Goal: Check status

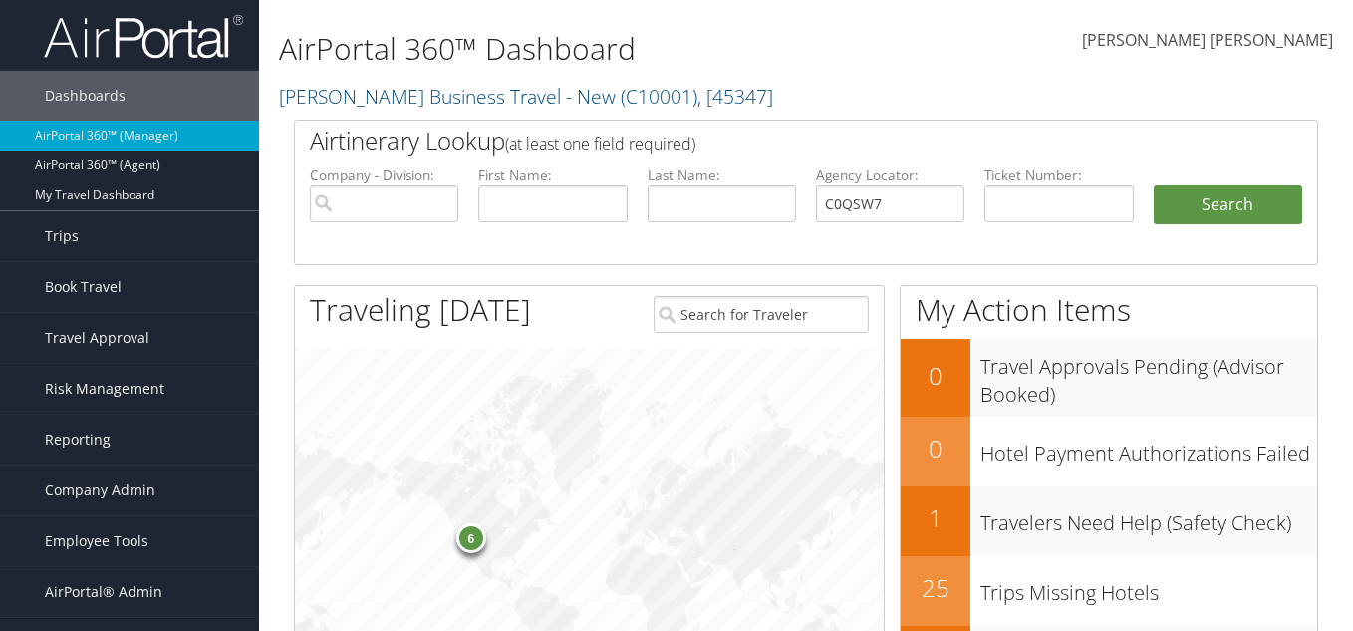
type input "C0QSW7"
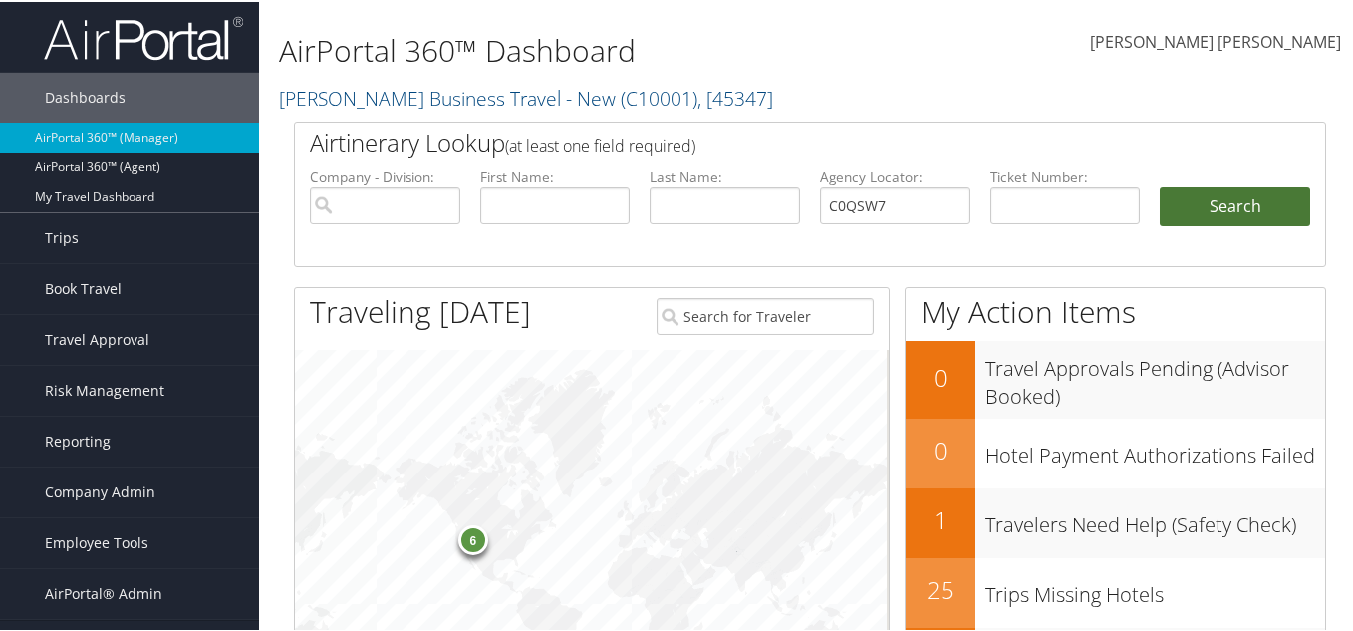
click at [1222, 206] on button "Search" at bounding box center [1234, 205] width 150 height 40
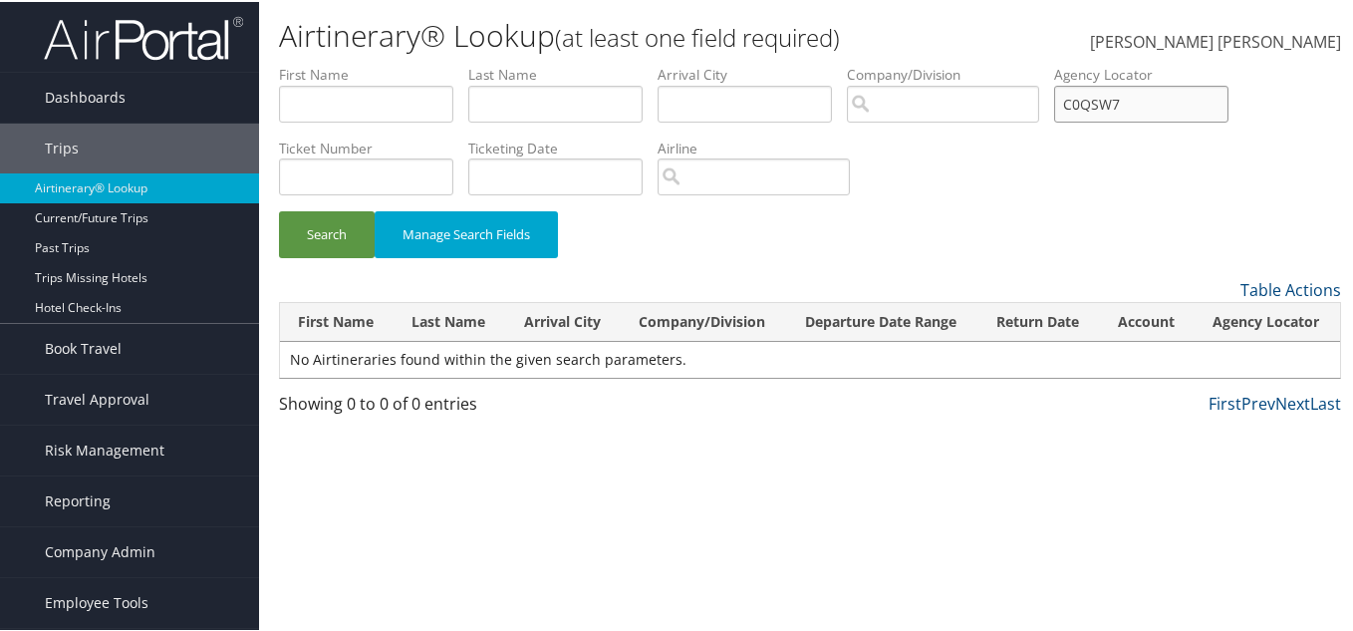
click at [1092, 103] on input "C0QSW7" at bounding box center [1141, 102] width 174 height 37
type input "COQSW7"
click at [349, 233] on button "Search" at bounding box center [327, 232] width 96 height 47
click at [1006, 20] on div "Brandon Lee Hendricks Brandon Lee Hendricks My Settings Travel Agency Contacts …" at bounding box center [1133, 49] width 453 height 79
